Goal: Information Seeking & Learning: Find specific fact

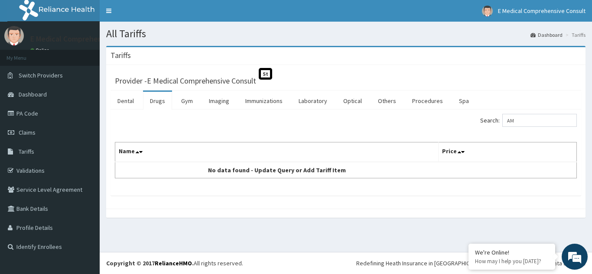
type input "A"
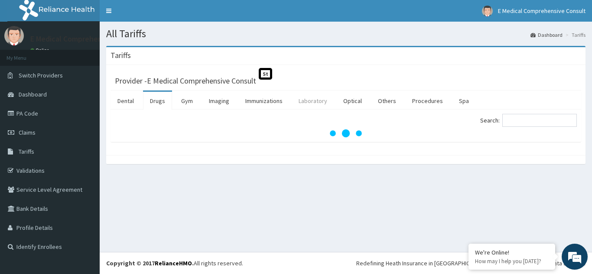
click at [316, 104] on link "Laboratory" at bounding box center [313, 101] width 42 height 18
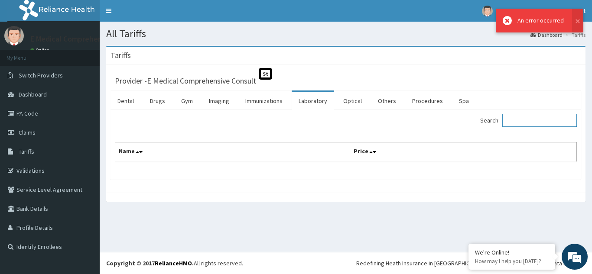
click at [525, 122] on input "Search:" at bounding box center [539, 120] width 75 height 13
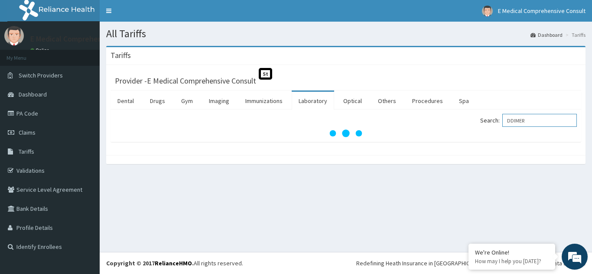
click at [545, 118] on input "DDIMER" at bounding box center [539, 120] width 75 height 13
click at [540, 122] on input "[MEDICAL_DATA]" at bounding box center [539, 120] width 75 height 13
click at [538, 120] on input "[MEDICAL_DATA]" at bounding box center [539, 120] width 75 height 13
type input "D"
drag, startPoint x: 543, startPoint y: 127, endPoint x: 542, endPoint y: 121, distance: 5.4
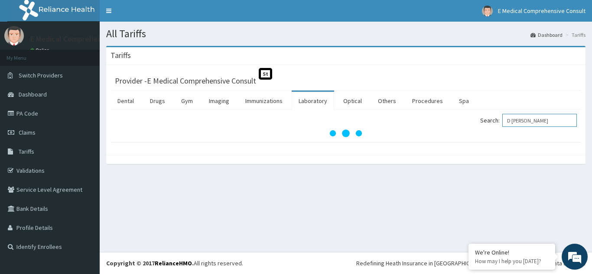
click at [542, 125] on input "D DIDMER" at bounding box center [539, 120] width 75 height 13
click at [551, 123] on input "[MEDICAL_DATA]" at bounding box center [539, 120] width 75 height 13
click at [550, 123] on input "[MEDICAL_DATA]" at bounding box center [539, 120] width 75 height 13
type input "[MEDICAL_DATA]"
click at [308, 101] on link "Laboratory" at bounding box center [313, 101] width 42 height 18
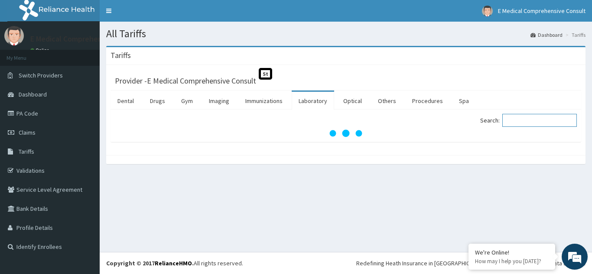
click at [519, 124] on input "Search:" at bounding box center [539, 120] width 75 height 13
type input "D"
click at [531, 124] on input "Search:" at bounding box center [539, 120] width 75 height 13
click at [342, 186] on div "All Tariffs Dashboard Tariffs Tariffs Provider - E Medical Comprehensive Consul…" at bounding box center [346, 137] width 492 height 231
click at [515, 197] on div "All Tariffs Dashboard Tariffs Tariffs Provider - E Medical Comprehensive Consul…" at bounding box center [346, 137] width 492 height 231
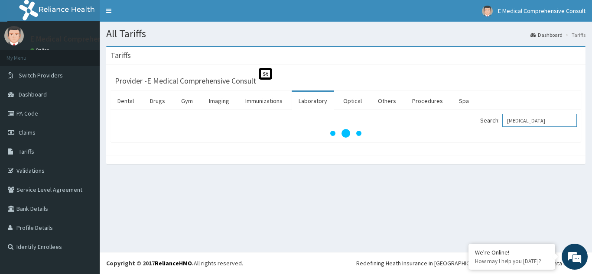
click at [535, 121] on input "[MEDICAL_DATA]" at bounding box center [539, 120] width 75 height 13
type input "D"
click at [309, 101] on link "Laboratory" at bounding box center [313, 101] width 42 height 18
click at [527, 121] on input "Search:" at bounding box center [539, 120] width 75 height 13
type input "BNP"
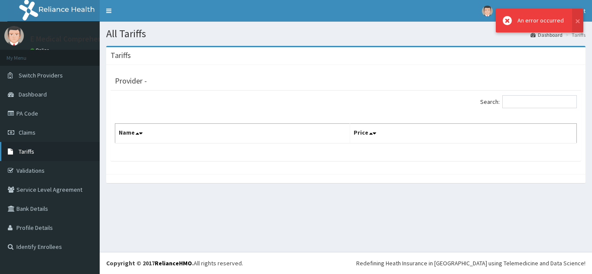
click at [26, 151] on span "Tariffs" at bounding box center [27, 152] width 16 height 8
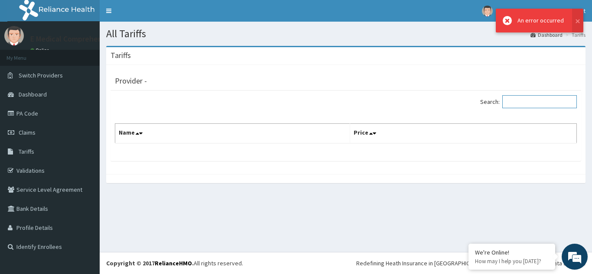
click at [534, 100] on input "Search:" at bounding box center [539, 101] width 75 height 13
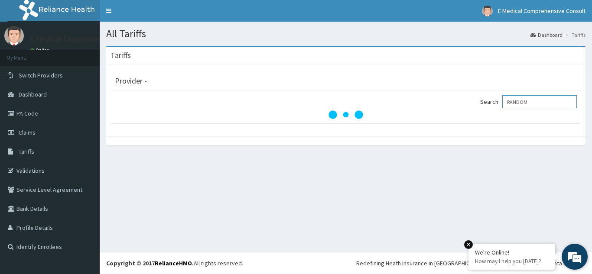
type input "RANDOM"
click at [466, 245] on em at bounding box center [468, 245] width 9 height 9
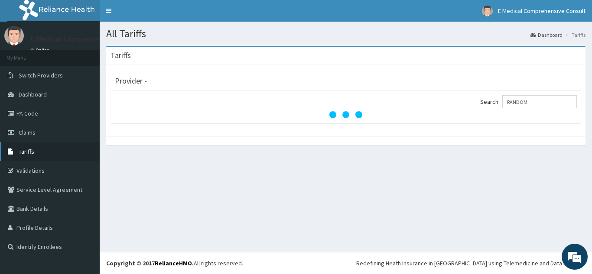
click at [24, 150] on span "Tariffs" at bounding box center [27, 152] width 16 height 8
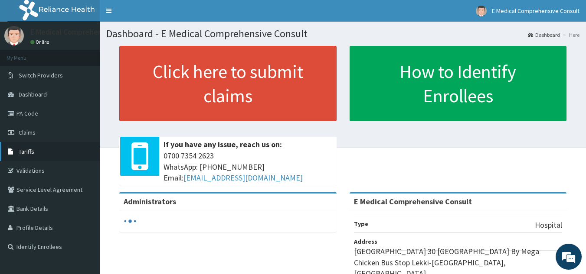
click at [34, 150] on span "Tariffs" at bounding box center [27, 152] width 16 height 8
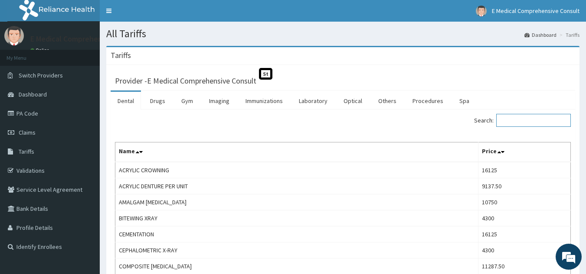
click at [519, 123] on input "Search:" at bounding box center [533, 120] width 75 height 13
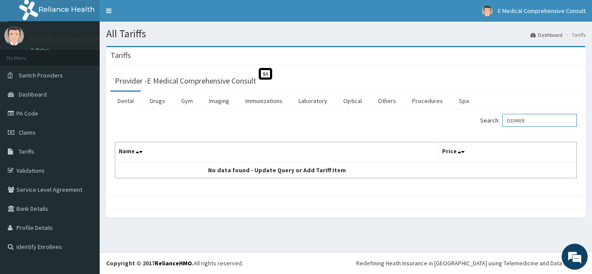
click at [548, 121] on input "DDIMER" at bounding box center [539, 120] width 75 height 13
click at [545, 121] on input "[MEDICAL_DATA]" at bounding box center [539, 120] width 75 height 13
type input "D"
type input "B"
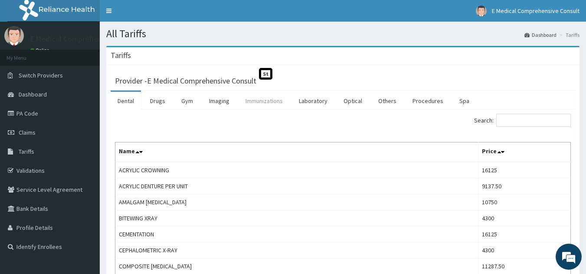
click at [260, 98] on link "Immunizations" at bounding box center [263, 101] width 51 height 18
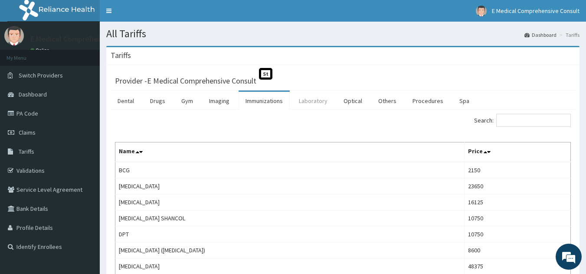
click at [306, 98] on link "Laboratory" at bounding box center [313, 101] width 42 height 18
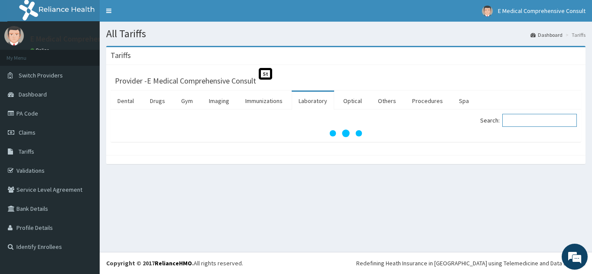
click at [525, 122] on input "Search:" at bounding box center [539, 120] width 75 height 13
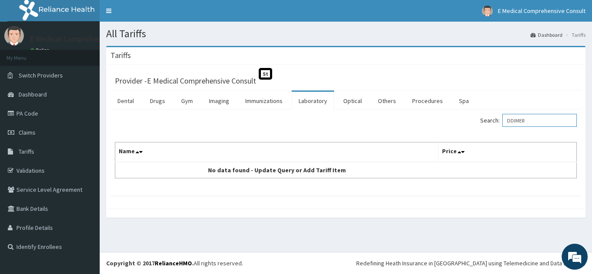
click at [556, 119] on input "DDIMER" at bounding box center [539, 120] width 75 height 13
click at [548, 126] on input "[MEDICAL_DATA]" at bounding box center [539, 120] width 75 height 13
click at [548, 123] on input "[MEDICAL_DATA]" at bounding box center [539, 120] width 75 height 13
type input "D"
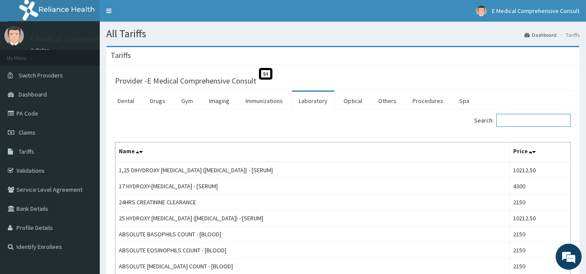
click at [527, 119] on input "Search:" at bounding box center [533, 120] width 75 height 13
click at [524, 120] on input "Search:" at bounding box center [533, 120] width 75 height 13
click at [310, 101] on link "Laboratory" at bounding box center [313, 101] width 42 height 18
click at [521, 121] on input "Search:" at bounding box center [533, 120] width 75 height 13
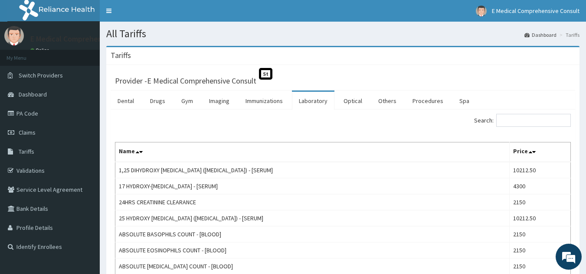
click at [306, 99] on link "Laboratory" at bounding box center [313, 101] width 42 height 18
click at [517, 124] on input "Search:" at bounding box center [533, 120] width 75 height 13
click at [160, 100] on link "Drugs" at bounding box center [157, 101] width 29 height 18
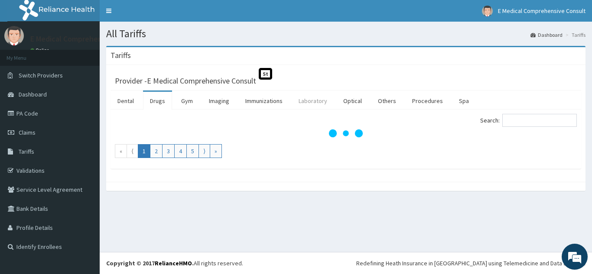
click at [312, 95] on link "Laboratory" at bounding box center [313, 101] width 42 height 18
click at [540, 121] on input "Search:" at bounding box center [539, 120] width 75 height 13
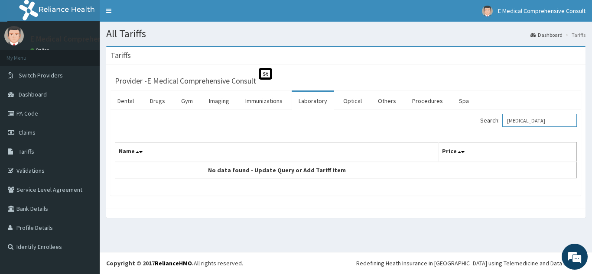
click at [544, 119] on input "[MEDICAL_DATA]" at bounding box center [539, 120] width 75 height 13
type input "D"
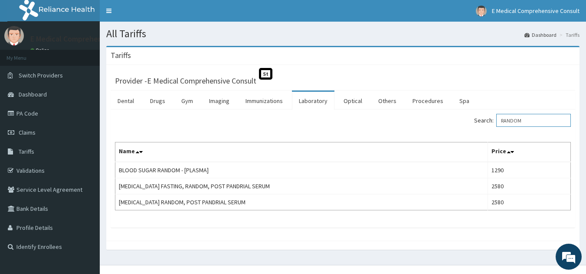
click at [537, 121] on input "RANDOM" at bounding box center [533, 120] width 75 height 13
type input "R"
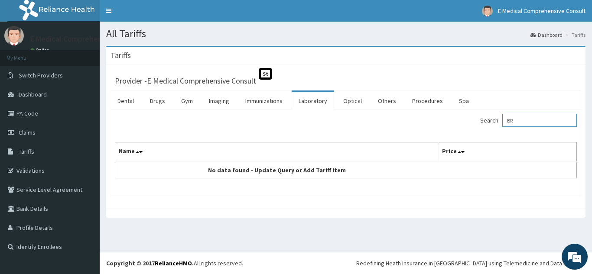
type input "B"
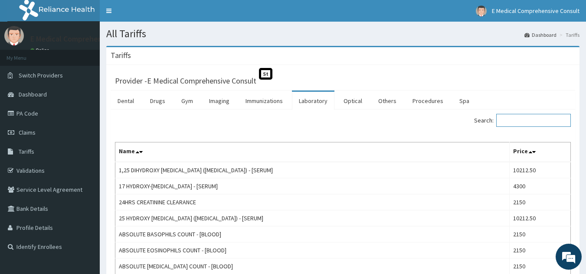
click at [513, 120] on input "Search:" at bounding box center [533, 120] width 75 height 13
click at [512, 121] on input "Search:" at bounding box center [533, 120] width 75 height 13
type input "C"
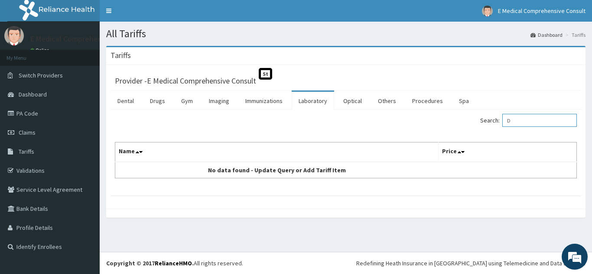
type input "D"
click at [531, 119] on input "B12" at bounding box center [539, 120] width 75 height 13
click at [515, 119] on input "B 12" at bounding box center [539, 120] width 75 height 13
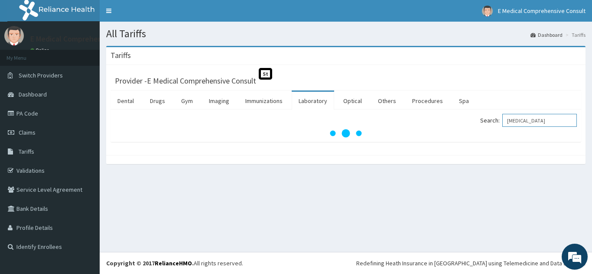
click at [546, 123] on input "[MEDICAL_DATA]" at bounding box center [539, 120] width 75 height 13
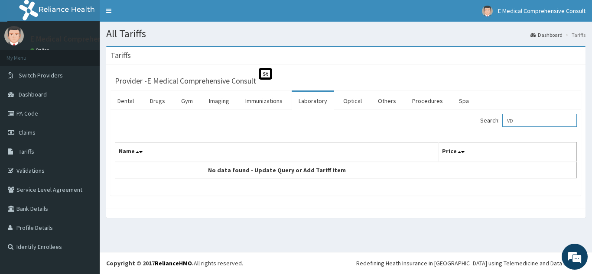
type input "V"
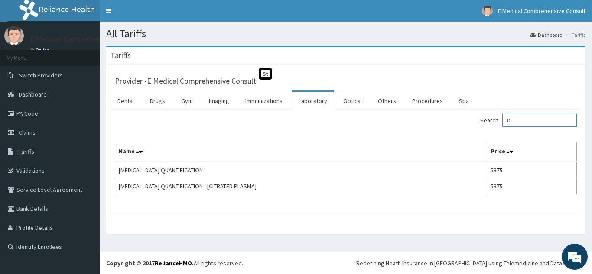
type input "D"
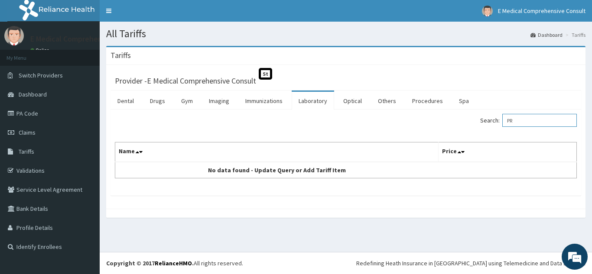
type input "P"
type input "B"
click at [548, 121] on input "BETA NATURETI PEPTIDE" at bounding box center [539, 120] width 75 height 13
click at [550, 120] on input "BETA NATURETI PEPTIDE" at bounding box center [539, 120] width 75 height 13
click at [528, 120] on input "BETA NATURETIC PEPTIDE" at bounding box center [539, 120] width 75 height 13
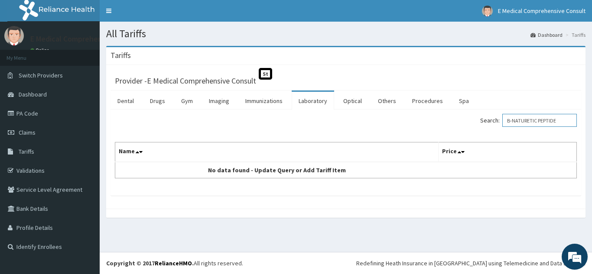
click at [566, 119] on input "B-NATURETIC PEPTIDE" at bounding box center [539, 120] width 75 height 13
click at [535, 122] on input "B-NP" at bounding box center [539, 120] width 75 height 13
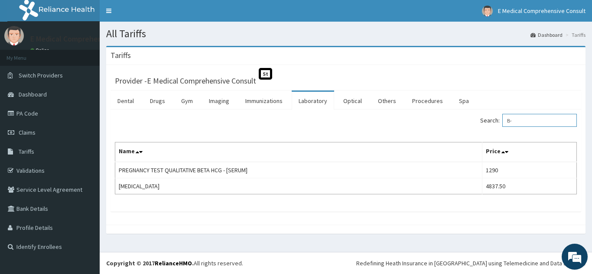
type input "B"
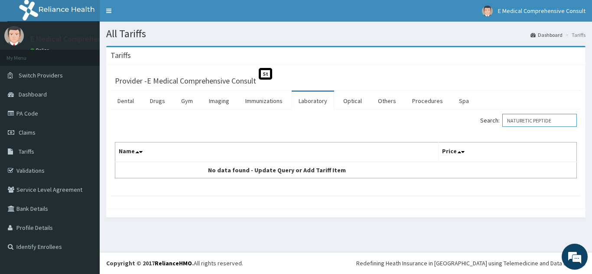
click at [540, 120] on input "NATURETIC PEPTIDE" at bounding box center [539, 120] width 75 height 13
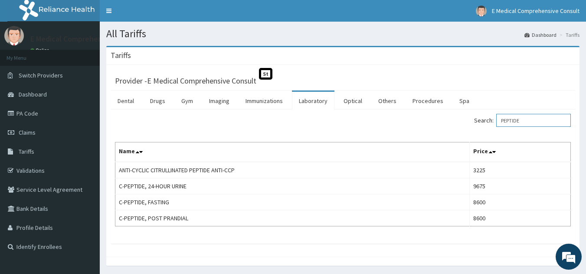
click at [547, 121] on input "PEPTIDE" at bounding box center [533, 120] width 75 height 13
type input "P"
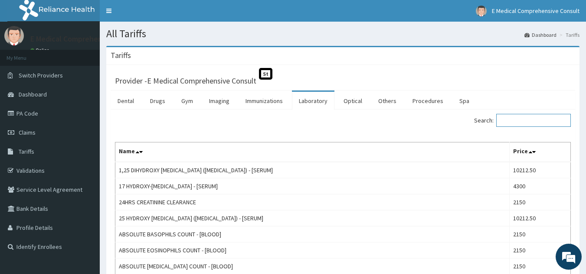
click at [522, 122] on input "Search:" at bounding box center [533, 120] width 75 height 13
click at [515, 121] on input "Search:" at bounding box center [533, 120] width 75 height 13
click at [520, 119] on input "Search:" at bounding box center [533, 120] width 75 height 13
